Goal: Task Accomplishment & Management: Use online tool/utility

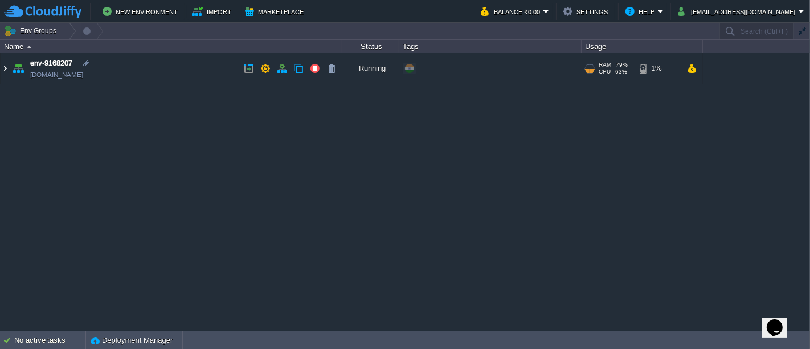
click at [4, 71] on img at bounding box center [5, 68] width 9 height 31
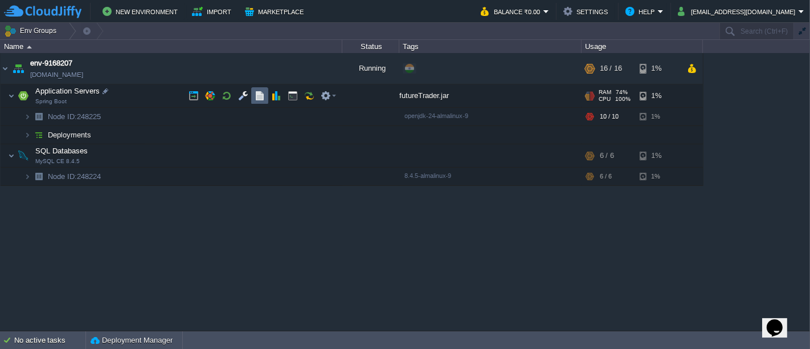
click at [256, 96] on button "button" at bounding box center [260, 96] width 10 height 10
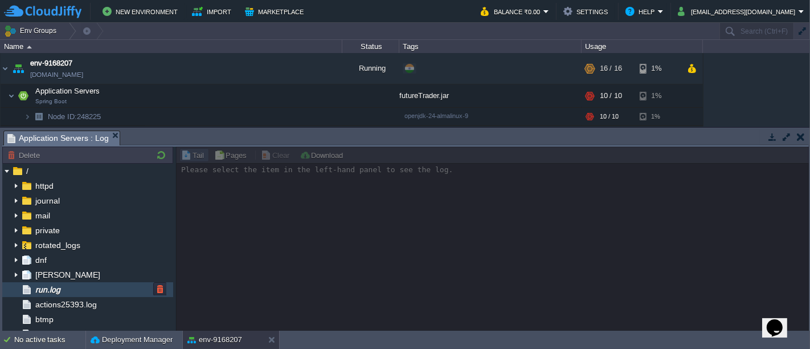
click at [62, 284] on span "run.log" at bounding box center [47, 289] width 29 height 10
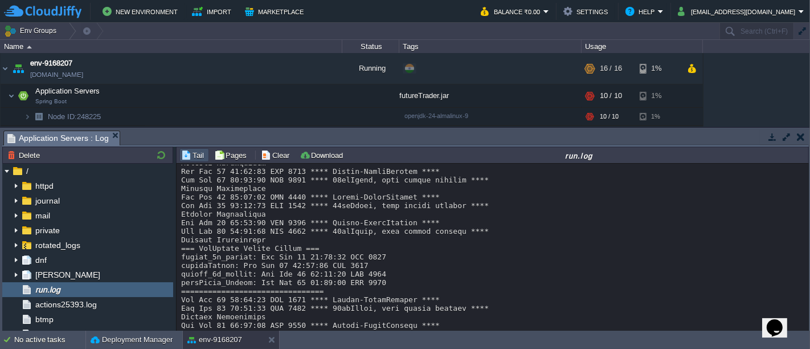
scroll to position [9854, 0]
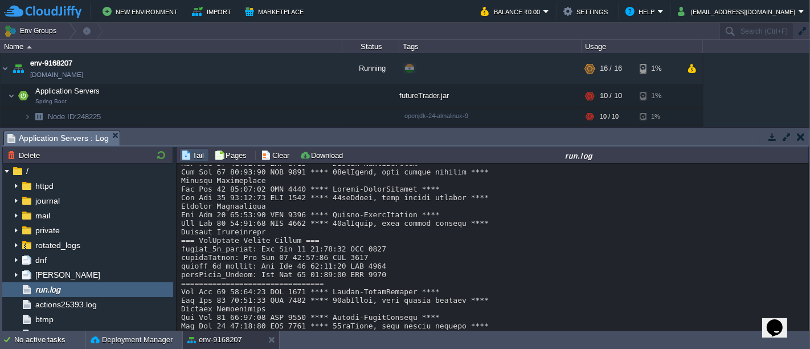
click at [799, 137] on button "button" at bounding box center [801, 137] width 8 height 10
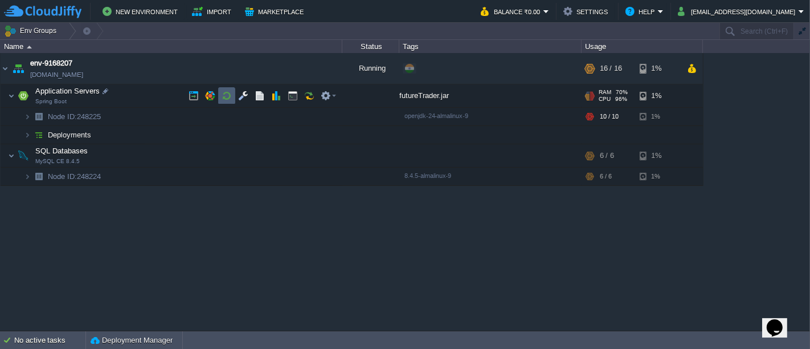
click at [223, 98] on button "button" at bounding box center [227, 96] width 10 height 10
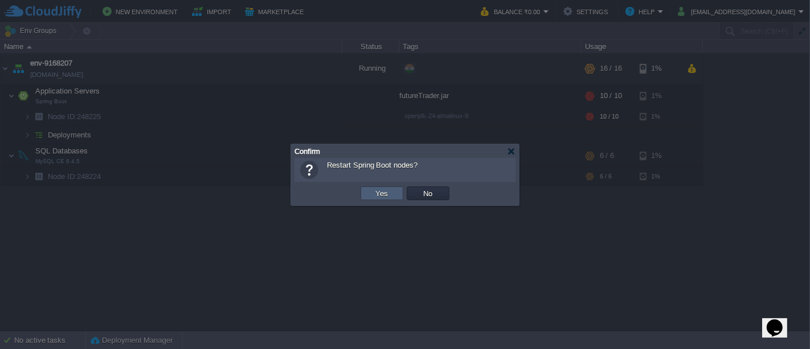
click at [375, 192] on button "Yes" at bounding box center [382, 193] width 19 height 10
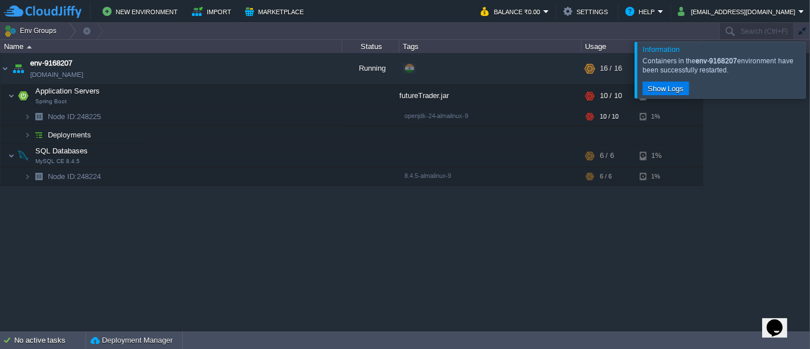
click at [810, 67] on div at bounding box center [824, 70] width 0 height 56
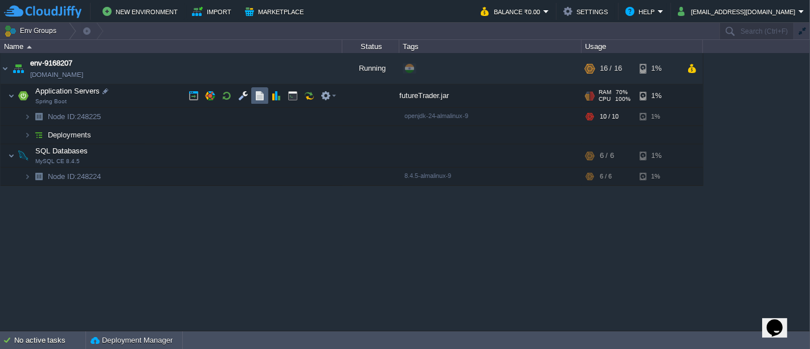
click at [259, 93] on button "button" at bounding box center [260, 96] width 10 height 10
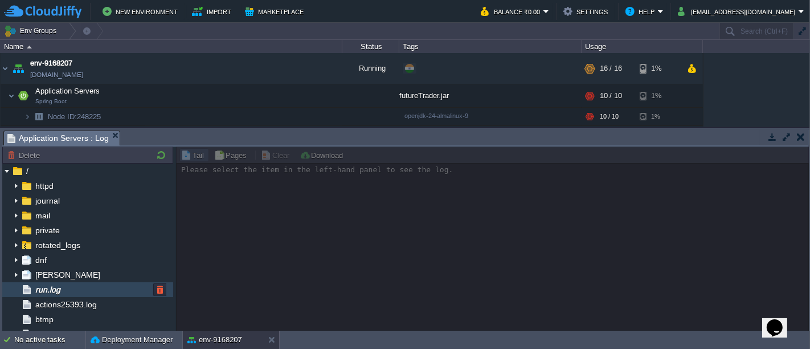
click at [62, 292] on span "run.log" at bounding box center [47, 289] width 29 height 10
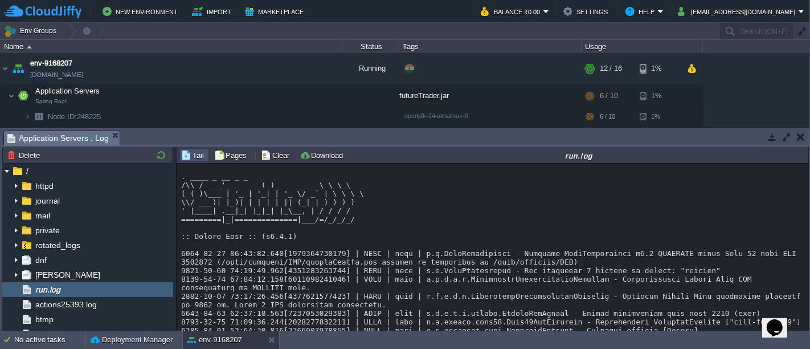
scroll to position [9939, 0]
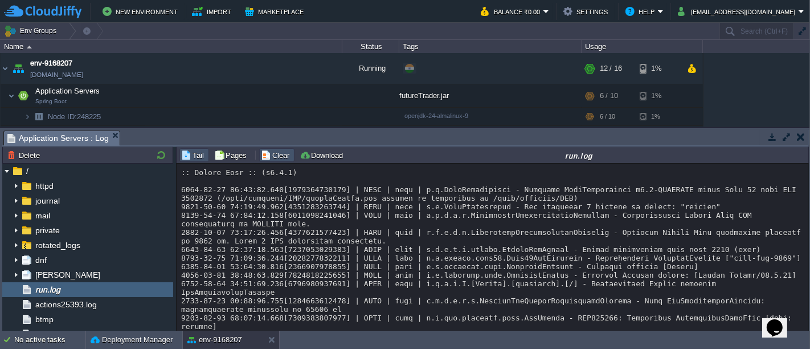
click at [278, 157] on button "Clear" at bounding box center [277, 155] width 32 height 10
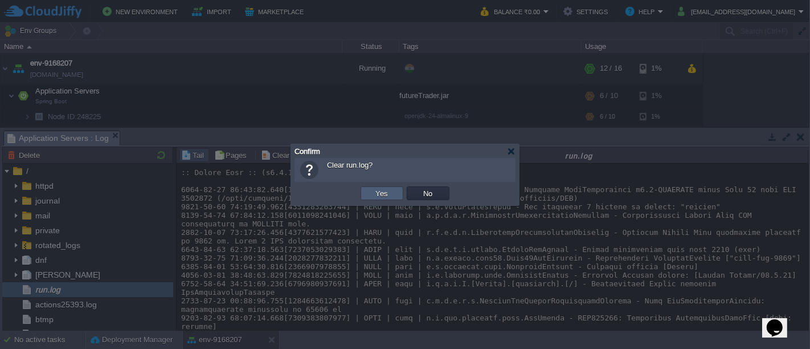
click at [389, 197] on button "Yes" at bounding box center [382, 193] width 19 height 10
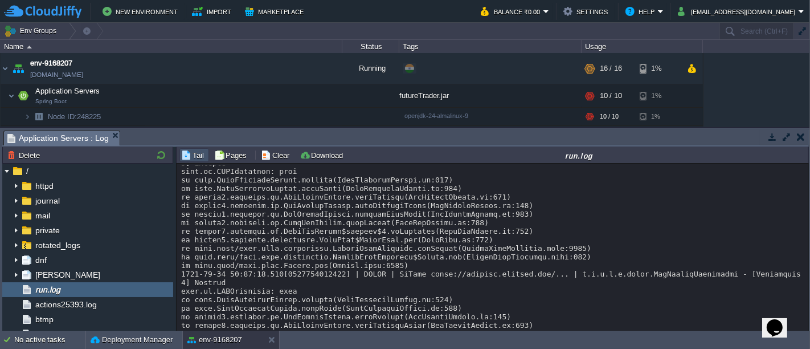
scroll to position [0, 0]
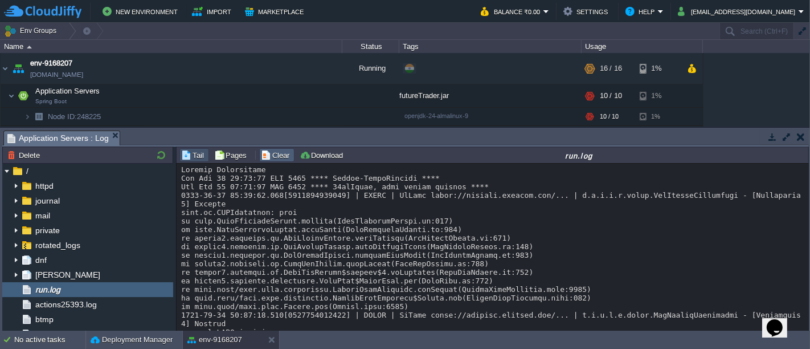
click at [278, 156] on button "Clear" at bounding box center [277, 155] width 32 height 10
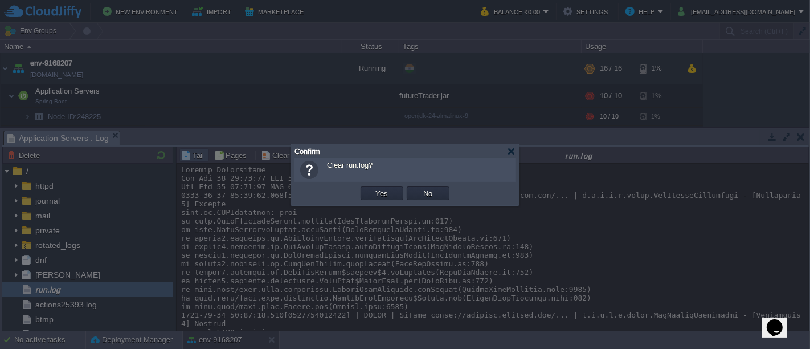
click at [381, 202] on div "OK Yes No Cancel" at bounding box center [405, 193] width 221 height 23
click at [380, 198] on button "Yes" at bounding box center [382, 193] width 19 height 10
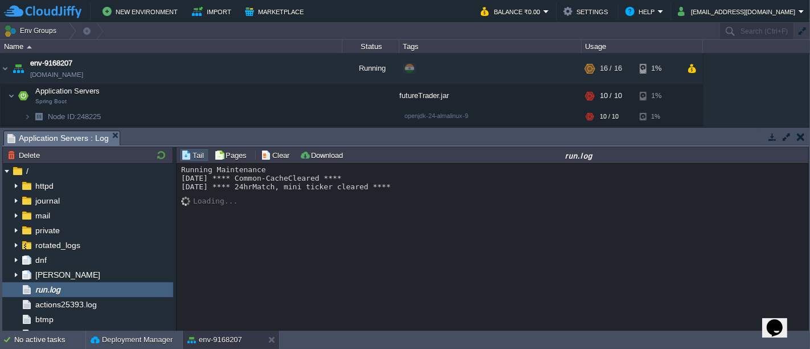
click at [799, 137] on button "button" at bounding box center [801, 137] width 8 height 10
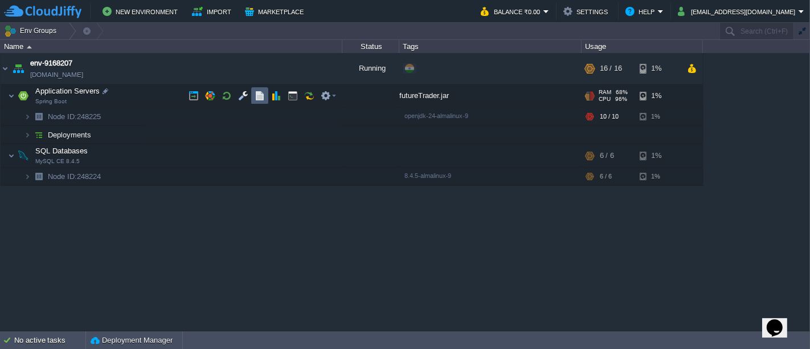
click at [263, 95] on button "button" at bounding box center [260, 96] width 10 height 10
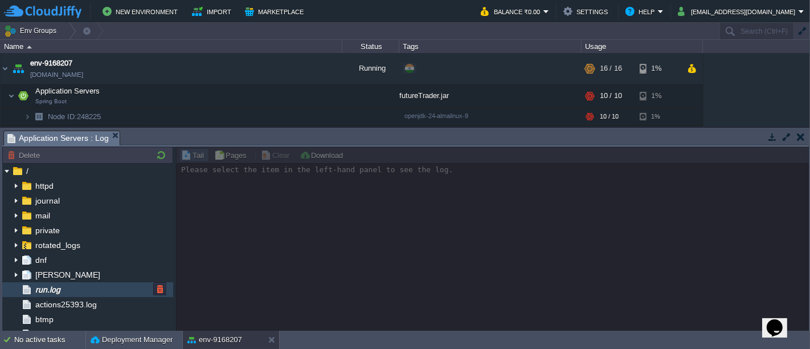
click at [70, 285] on div "run.log" at bounding box center [87, 289] width 171 height 15
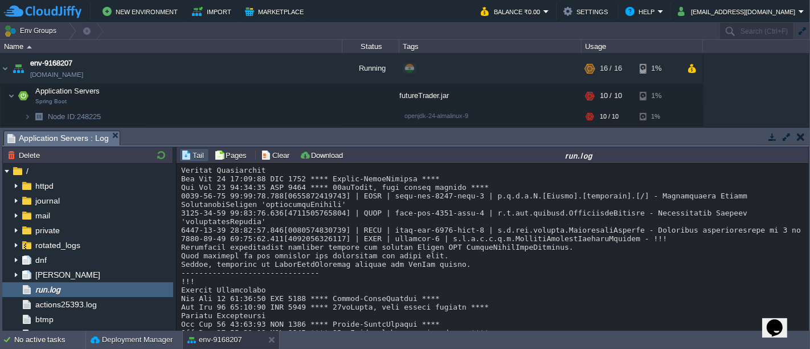
scroll to position [120, 0]
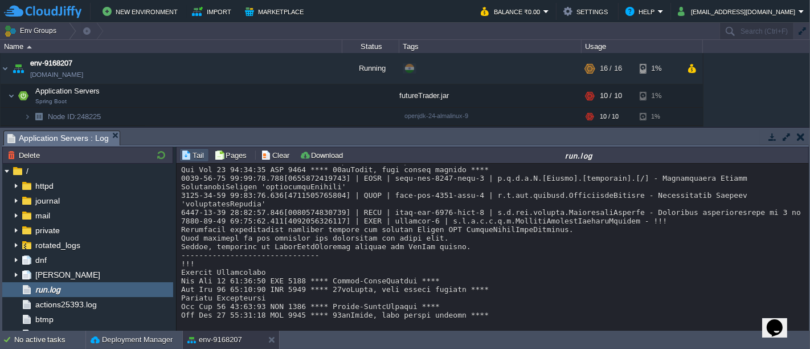
click at [769, 140] on button "button" at bounding box center [773, 137] width 10 height 10
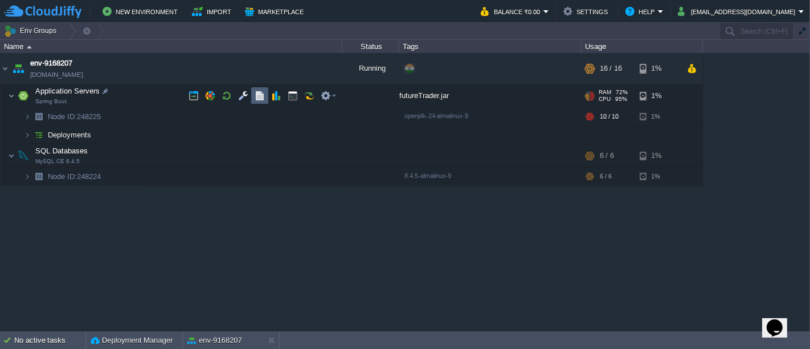
click at [257, 97] on button "button" at bounding box center [260, 96] width 10 height 10
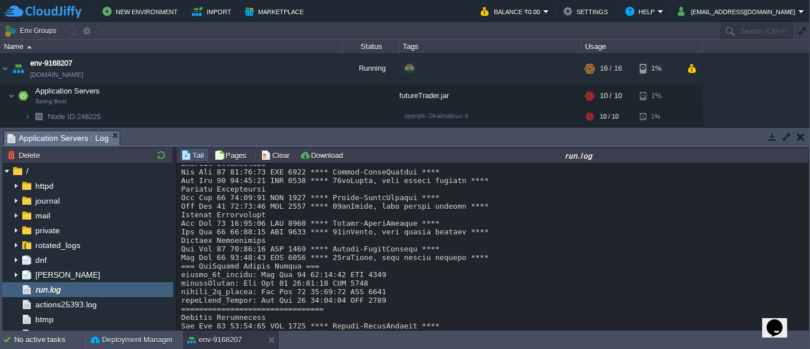
scroll to position [272, 0]
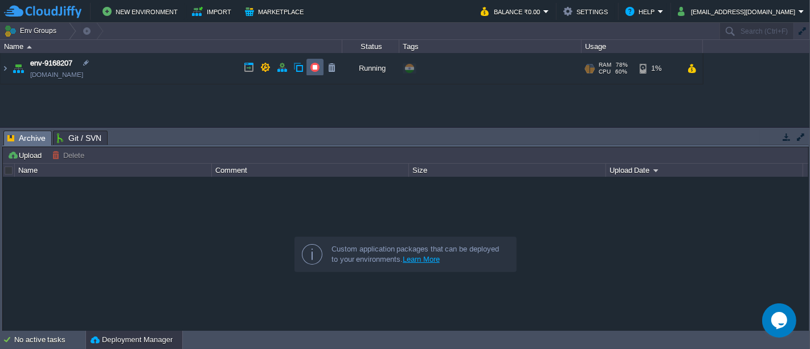
click at [317, 67] on button "button" at bounding box center [315, 67] width 10 height 10
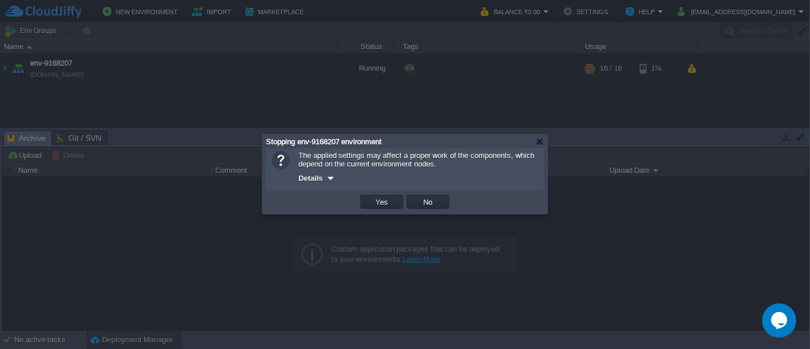
click at [387, 210] on td "Yes" at bounding box center [382, 201] width 46 height 17
click at [386, 206] on button "Yes" at bounding box center [382, 202] width 19 height 10
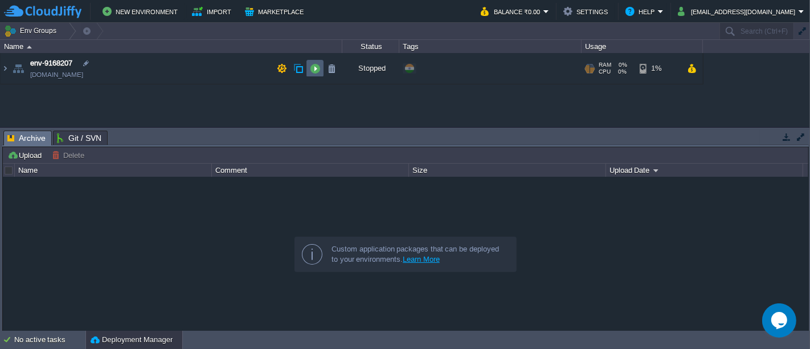
click at [308, 67] on td at bounding box center [315, 68] width 17 height 17
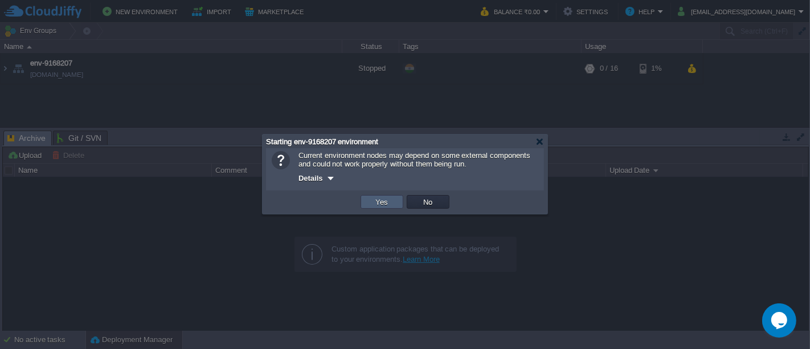
click at [393, 207] on td "Yes" at bounding box center [382, 202] width 43 height 14
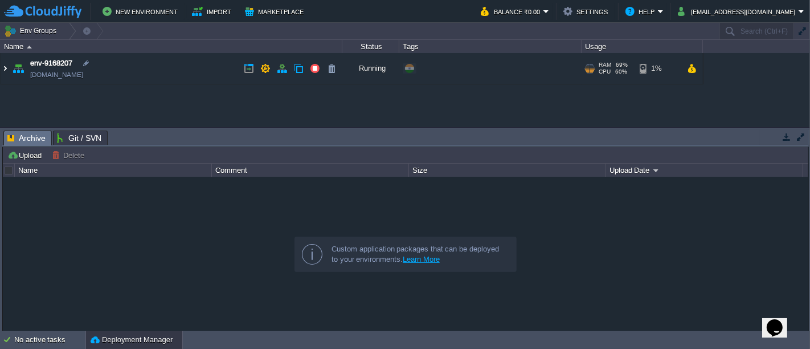
click at [3, 69] on img at bounding box center [5, 68] width 9 height 31
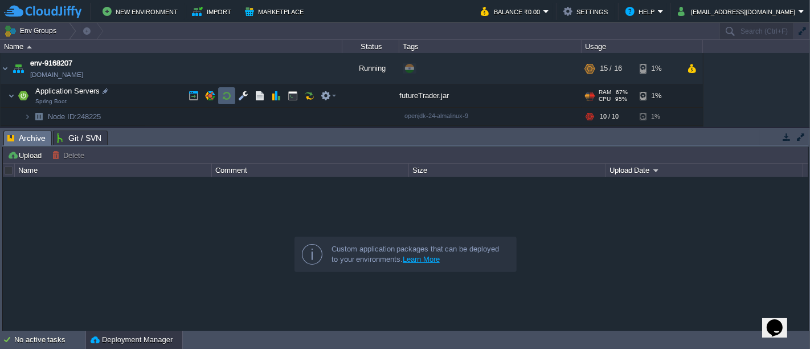
click at [218, 98] on td at bounding box center [226, 95] width 17 height 17
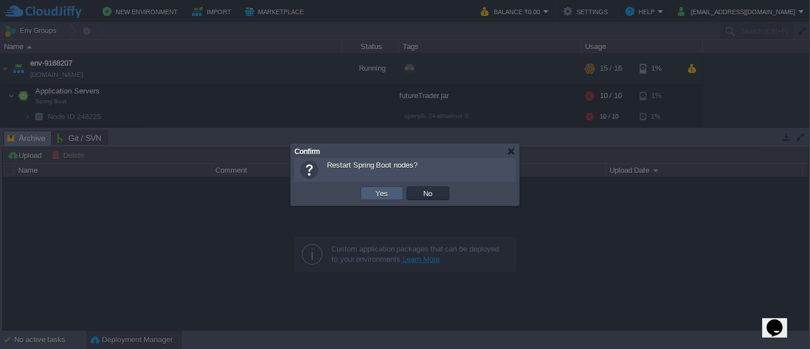
click at [362, 193] on td "Yes" at bounding box center [382, 193] width 43 height 14
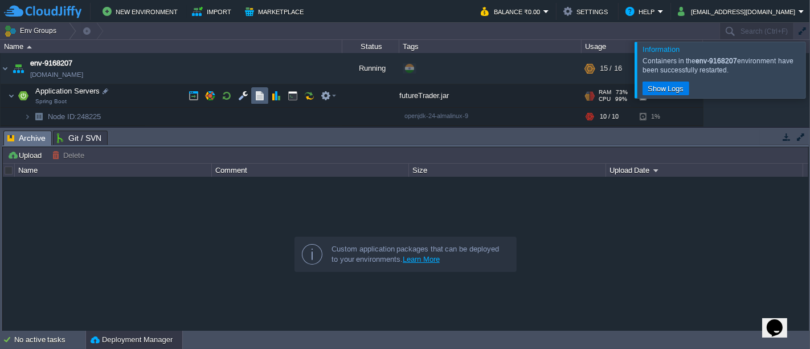
click at [258, 97] on button "button" at bounding box center [260, 96] width 10 height 10
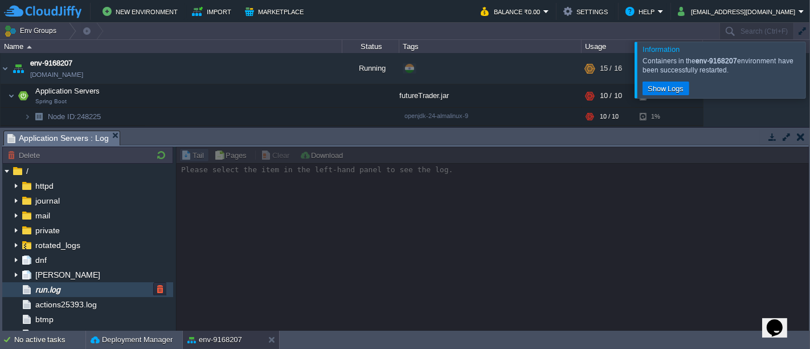
click at [74, 282] on div "run.log" at bounding box center [87, 289] width 171 height 15
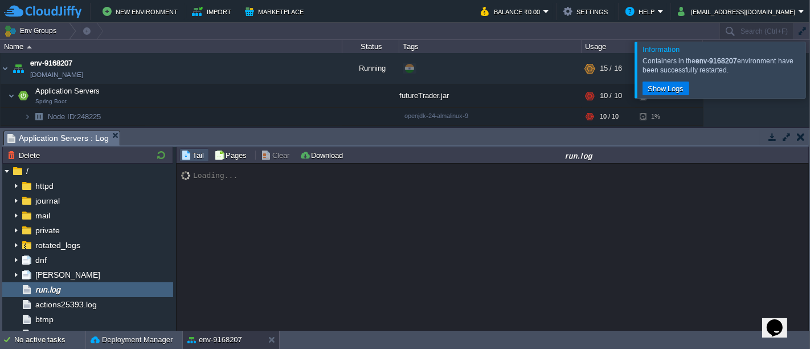
click at [810, 71] on div at bounding box center [824, 70] width 0 height 56
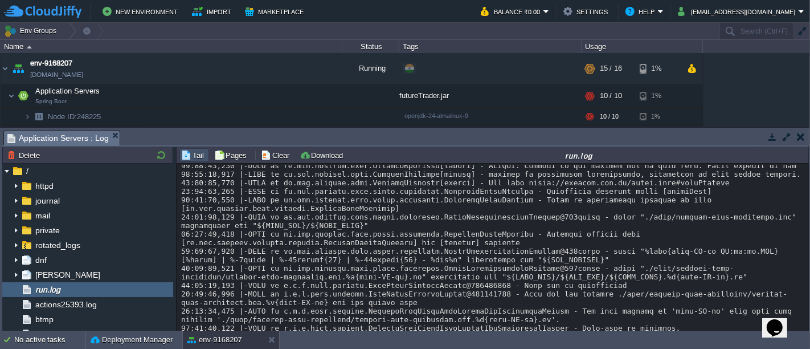
scroll to position [4329, 0]
click at [277, 158] on button "Clear" at bounding box center [277, 155] width 32 height 10
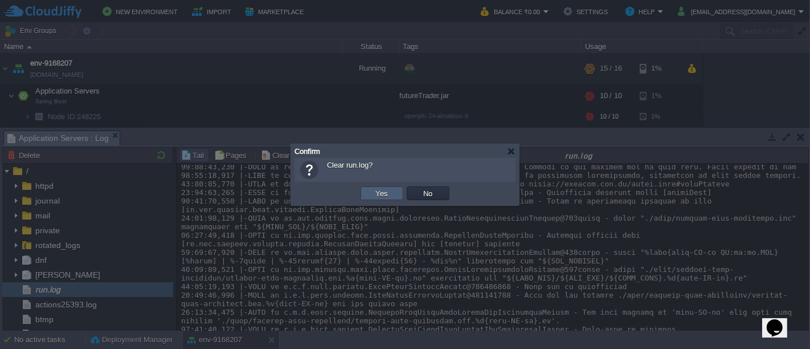
click at [384, 191] on button "Yes" at bounding box center [382, 193] width 19 height 10
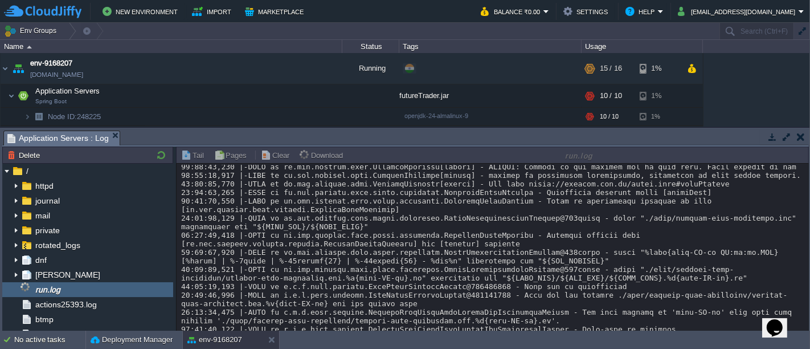
click at [798, 134] on button "button" at bounding box center [801, 137] width 8 height 10
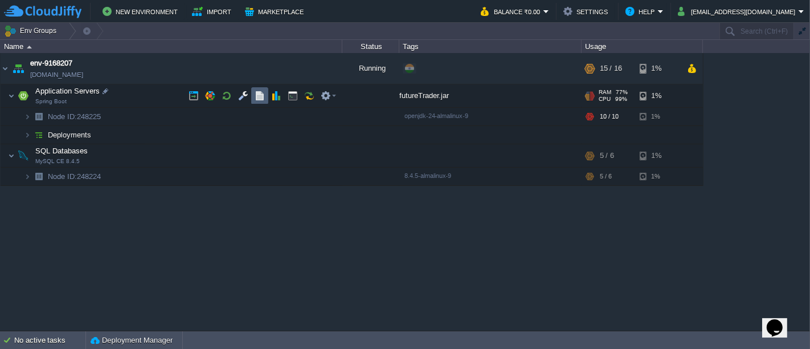
click at [254, 97] on td at bounding box center [259, 95] width 17 height 17
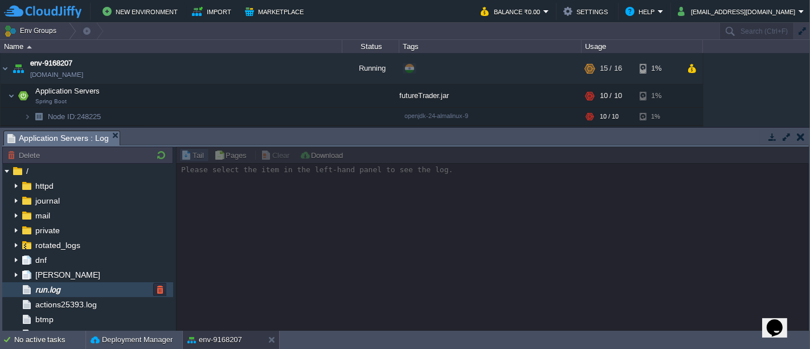
click at [70, 287] on div "run.log" at bounding box center [87, 289] width 171 height 15
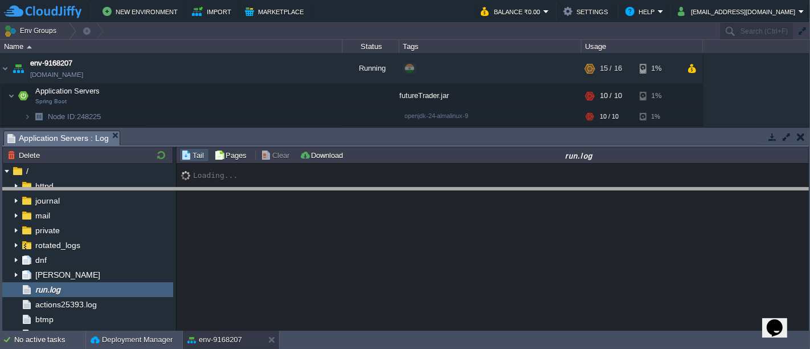
drag, startPoint x: 366, startPoint y: 144, endPoint x: 358, endPoint y: 240, distance: 96.6
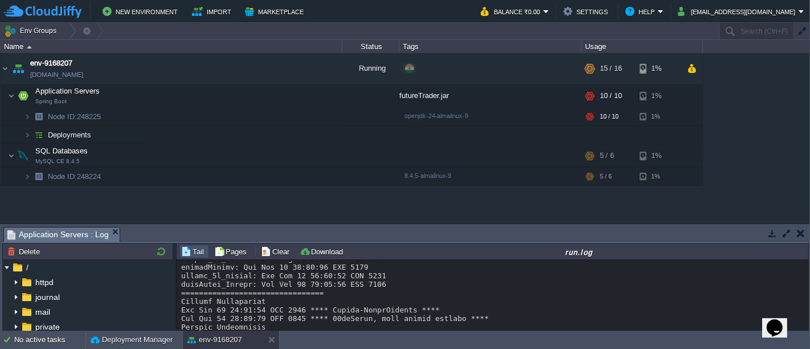
scroll to position [545, 0]
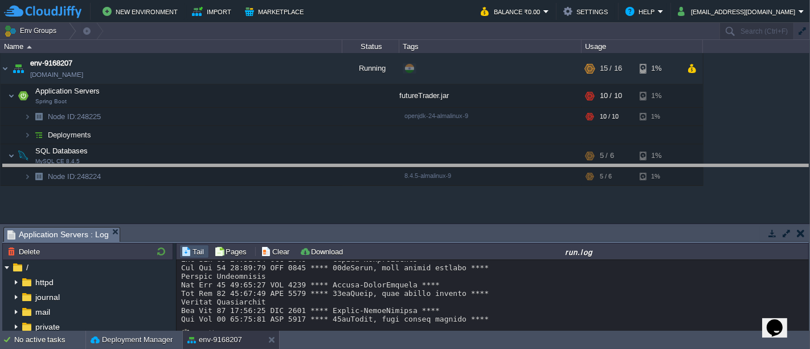
drag, startPoint x: 397, startPoint y: 234, endPoint x: 397, endPoint y: 161, distance: 72.9
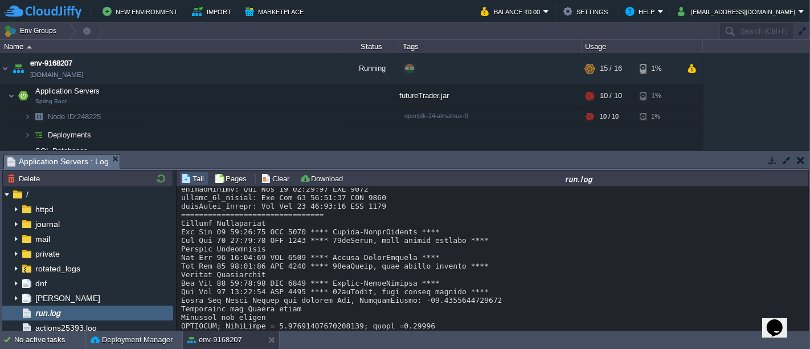
scroll to position [514, 0]
